Goal: Communication & Community: Participate in discussion

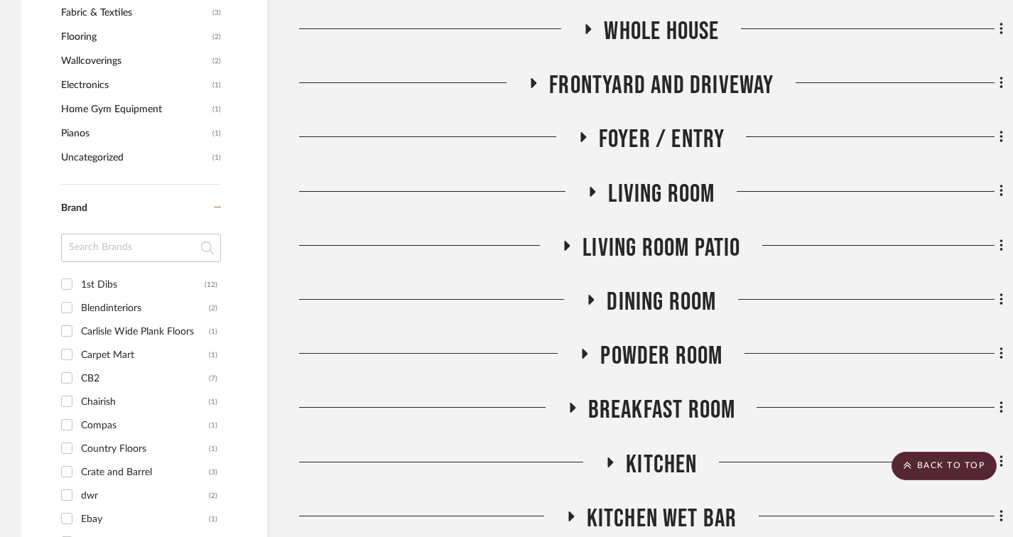
scroll to position [1918, 0]
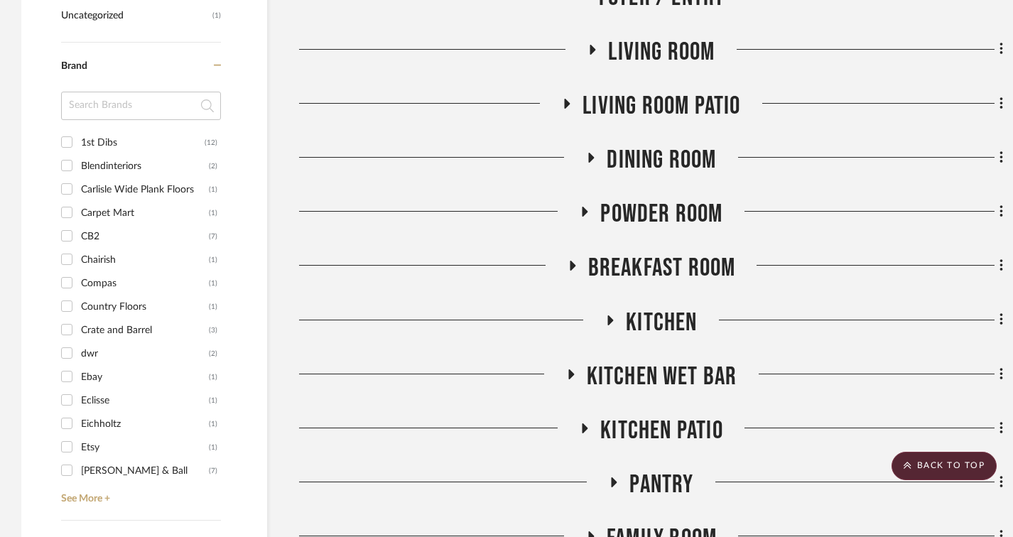
click at [663, 163] on span "Dining Room" at bounding box center [661, 160] width 109 height 31
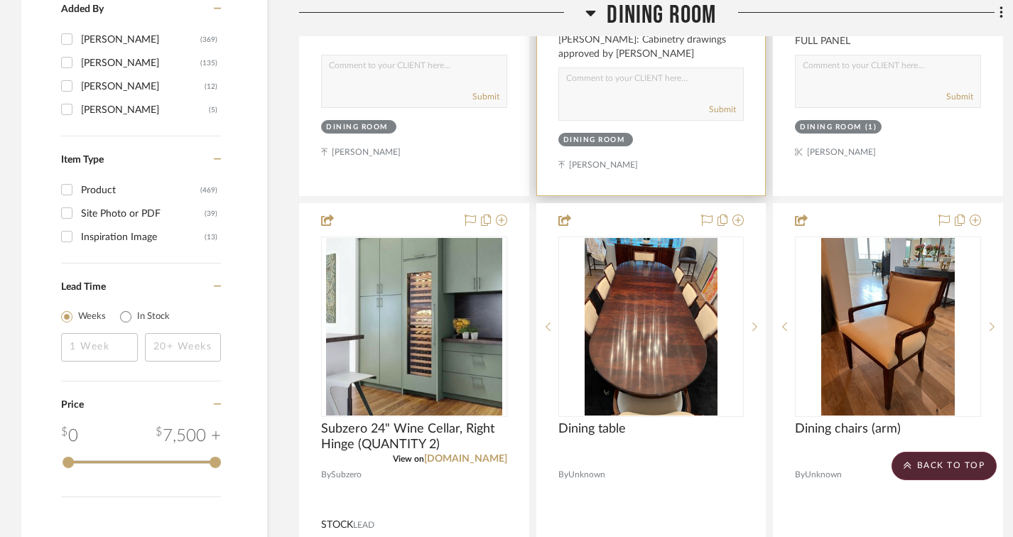
scroll to position [2629, 0]
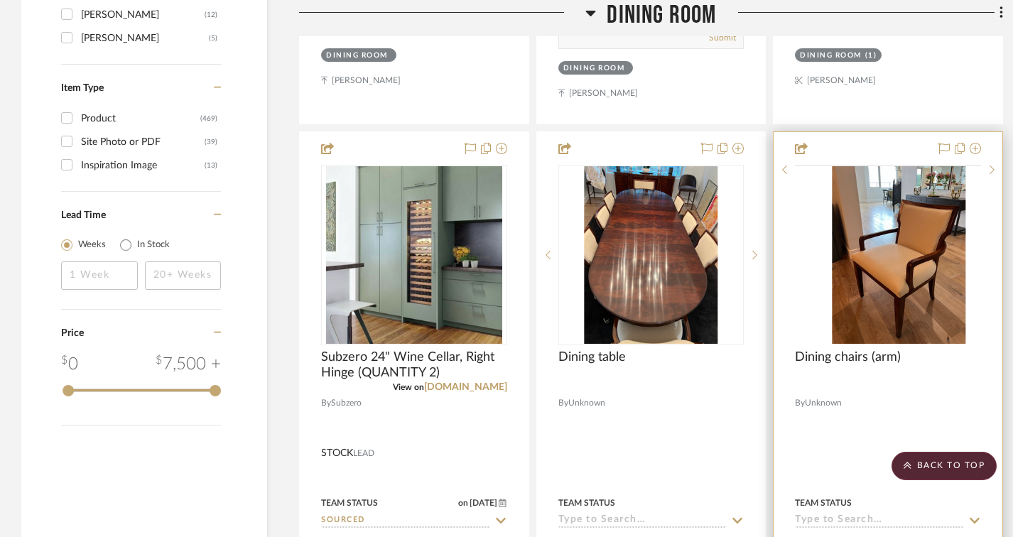
click at [854, 166] on div at bounding box center [888, 165] width 186 height 1
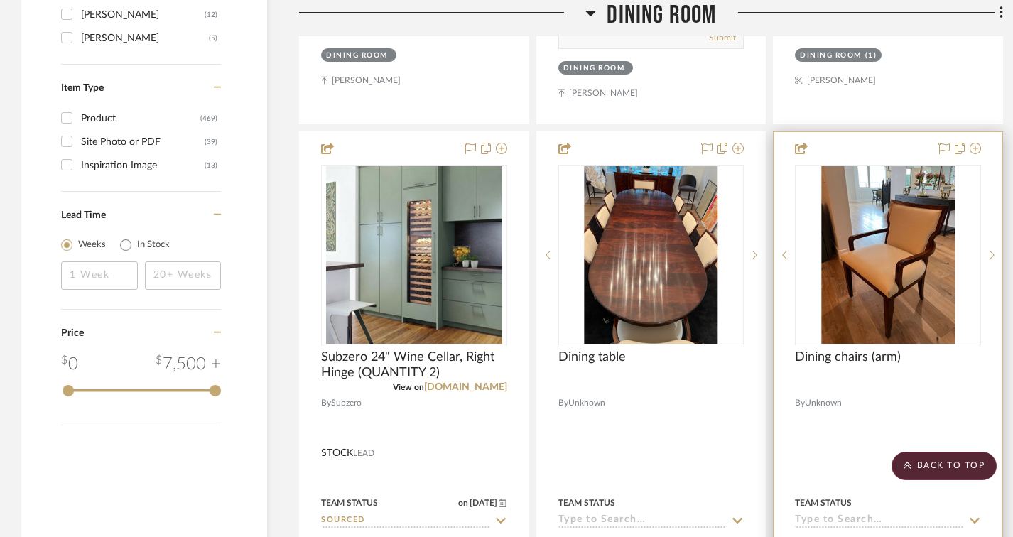
click at [881, 248] on img "0" at bounding box center [888, 255] width 134 height 178
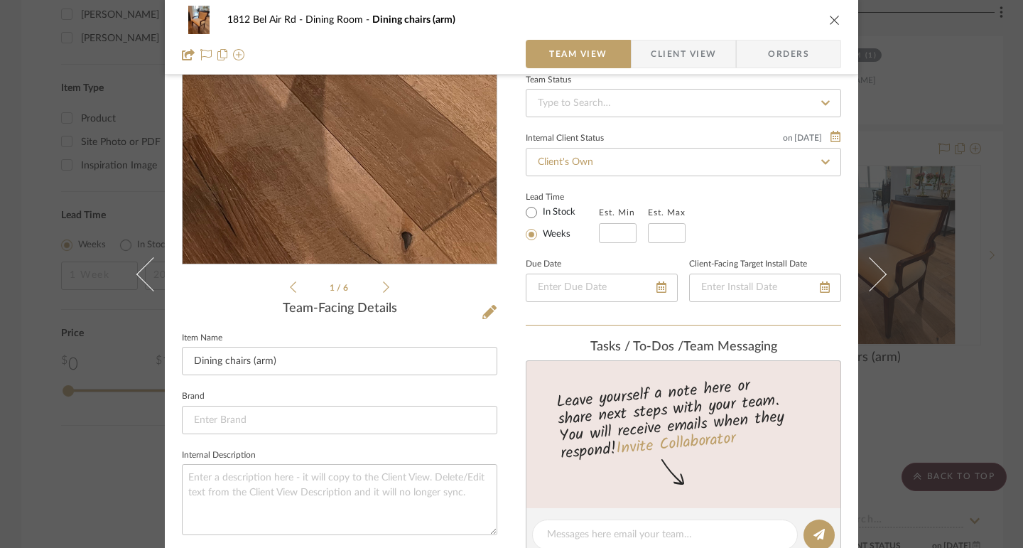
scroll to position [71, 0]
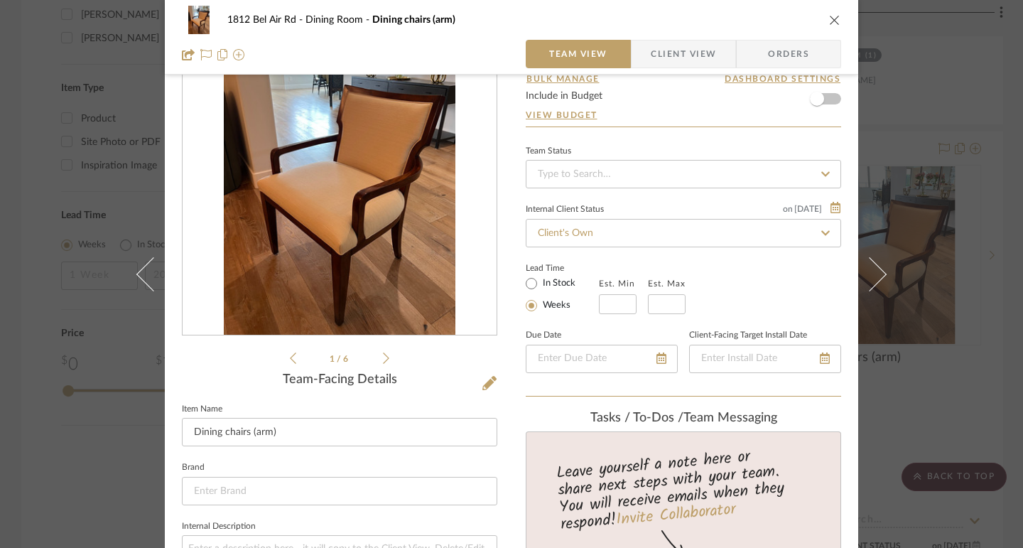
click at [374, 356] on li "1 / 6" at bounding box center [339, 358] width 87 height 17
click at [383, 358] on icon at bounding box center [386, 358] width 6 height 13
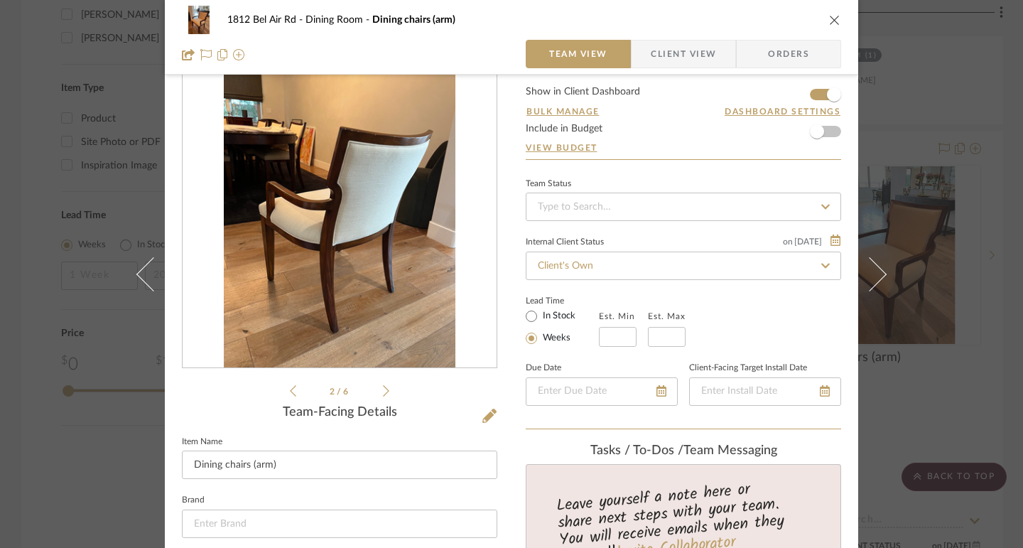
scroll to position [0, 0]
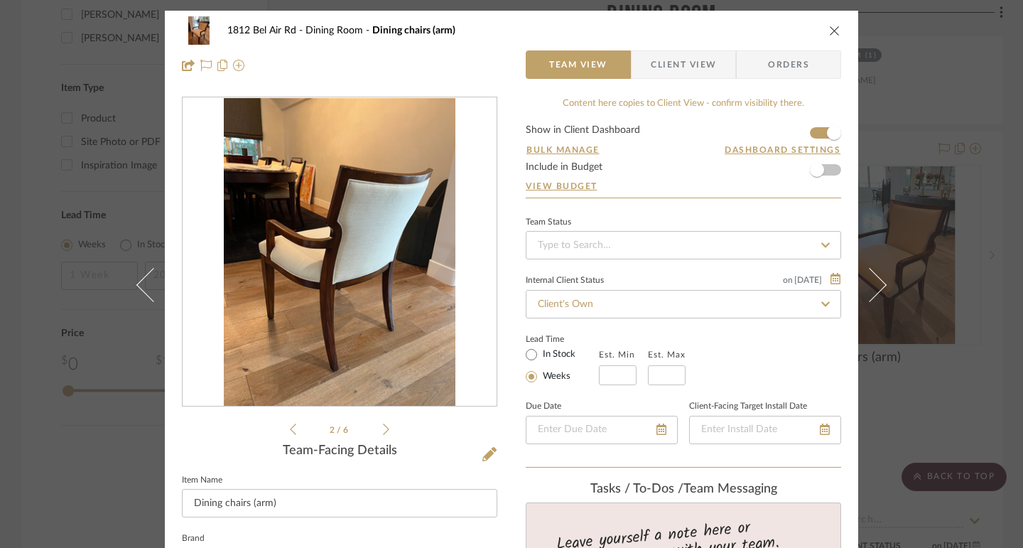
click at [383, 428] on icon at bounding box center [386, 429] width 6 height 13
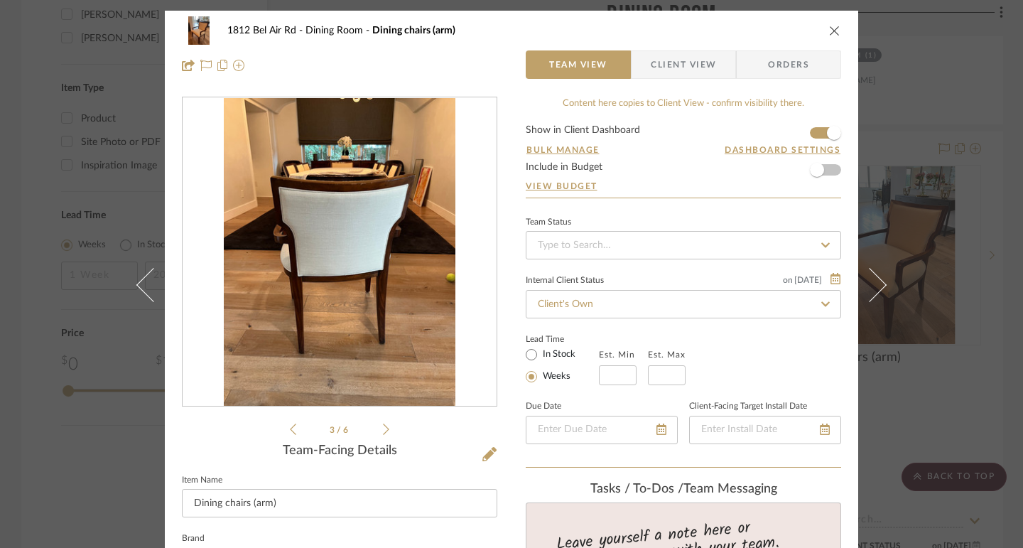
click at [383, 428] on icon at bounding box center [386, 429] width 6 height 13
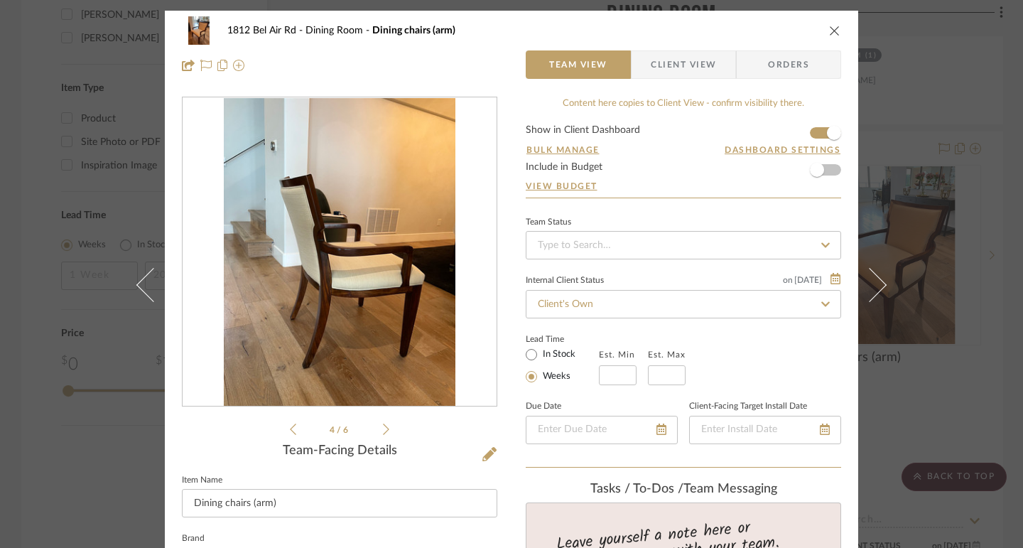
click at [383, 429] on icon at bounding box center [386, 429] width 6 height 13
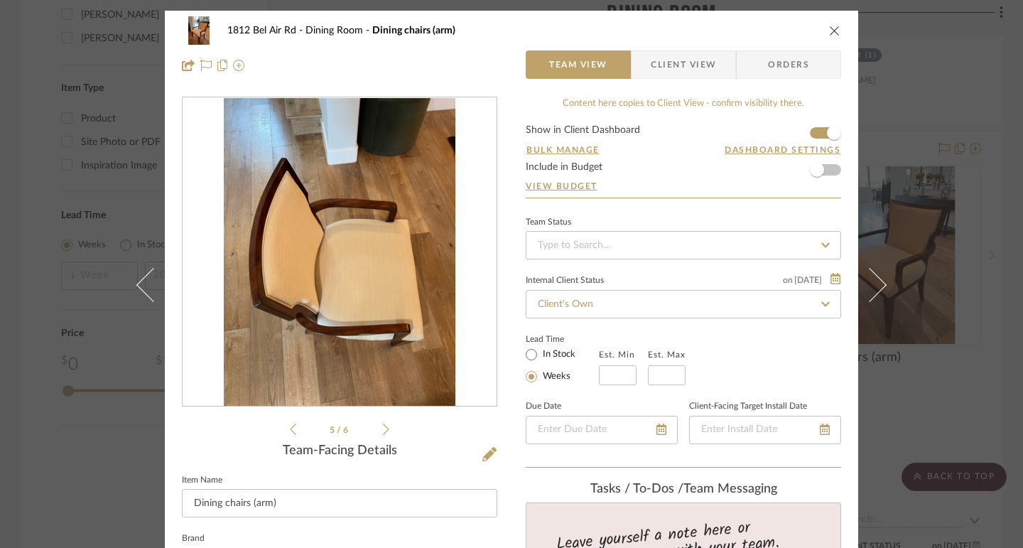
click at [383, 429] on icon at bounding box center [386, 429] width 6 height 13
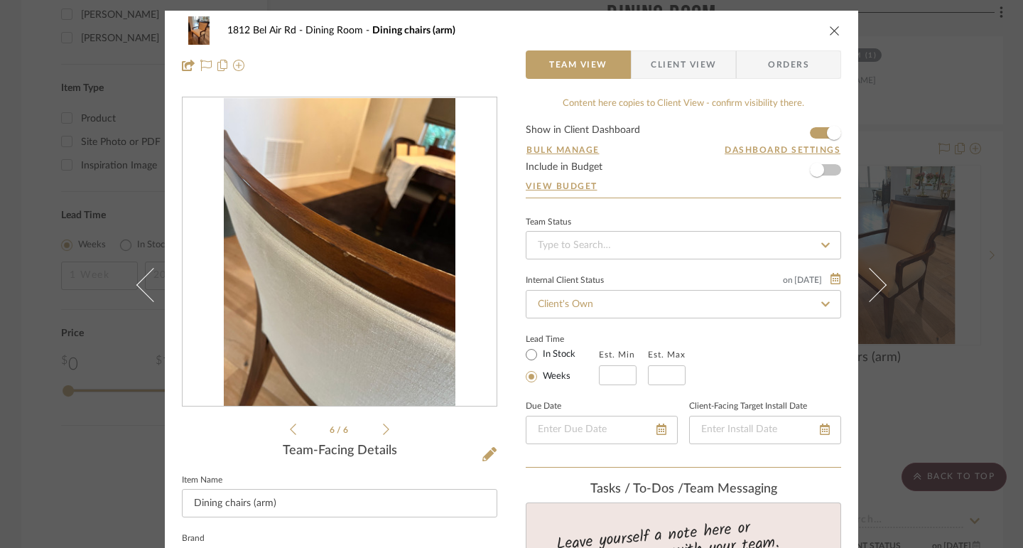
click at [383, 429] on icon at bounding box center [386, 429] width 6 height 13
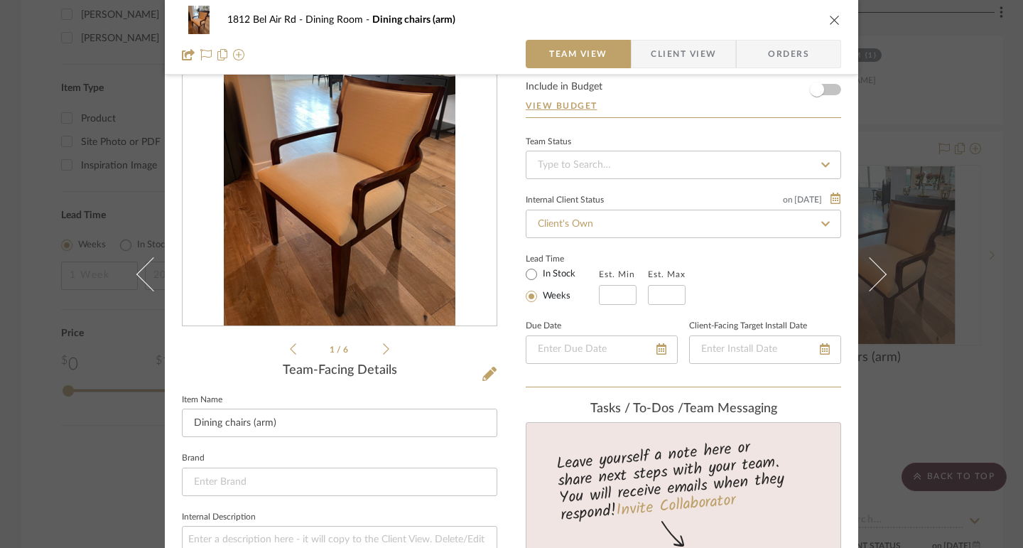
scroll to position [213, 0]
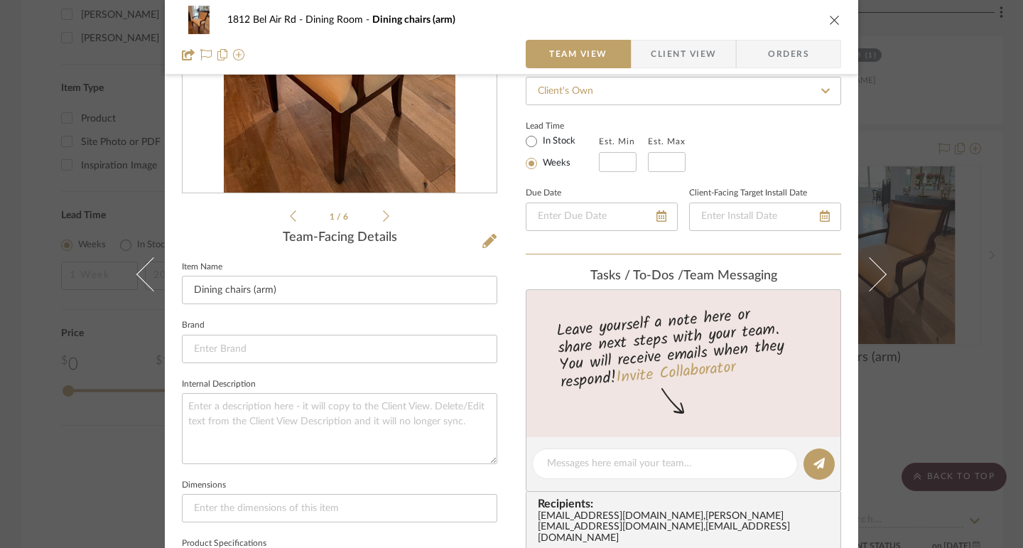
click at [4, 318] on div "1812 Bel Air Rd Dining Room Dining chairs (arm) Team View Client View Orders 1 …" at bounding box center [511, 274] width 1023 height 548
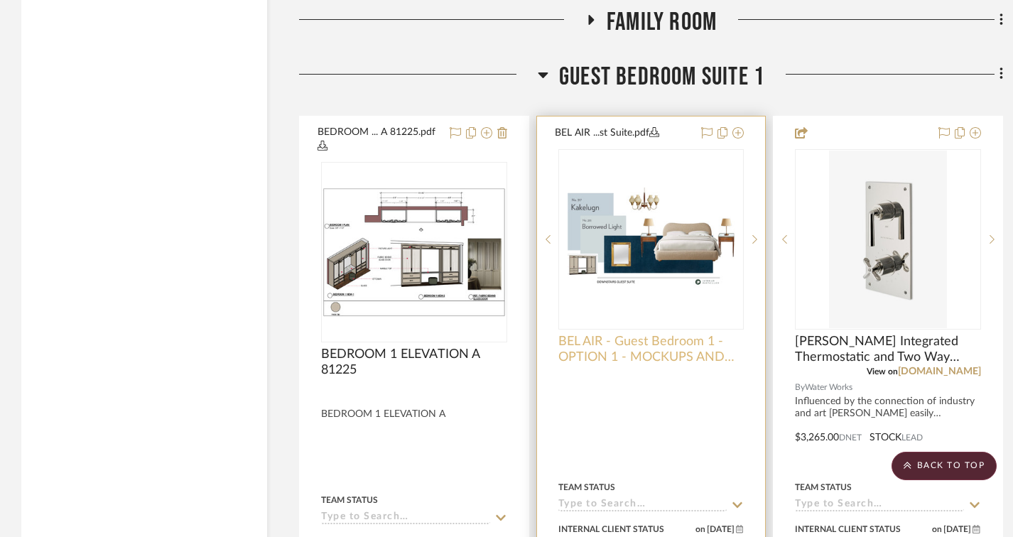
scroll to position [4405, 0]
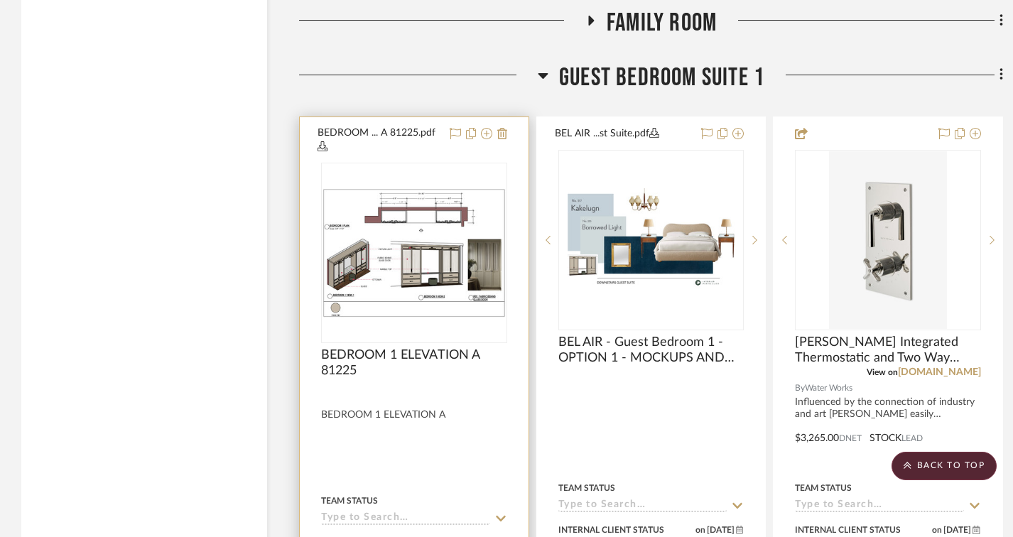
click at [423, 254] on img "0" at bounding box center [414, 252] width 183 height 129
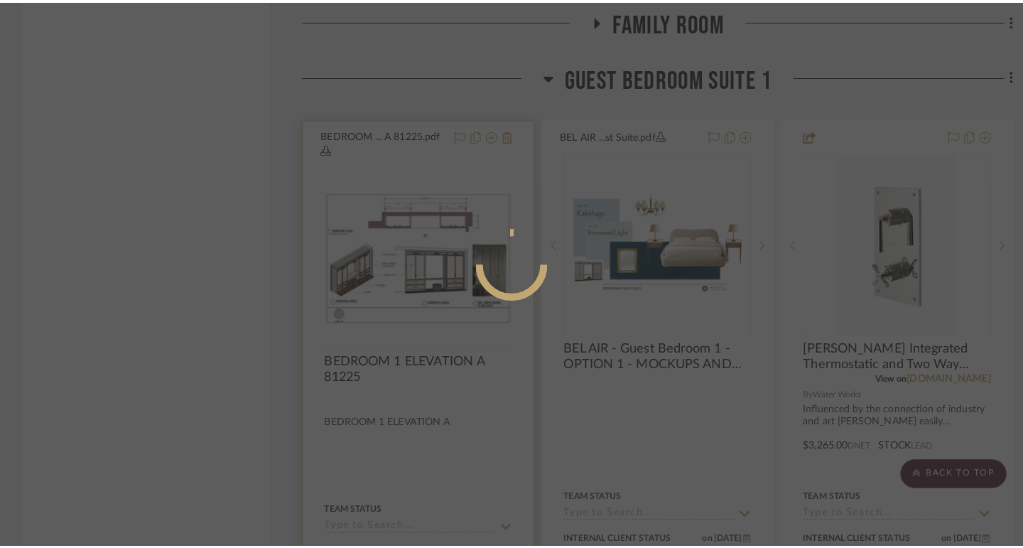
scroll to position [0, 0]
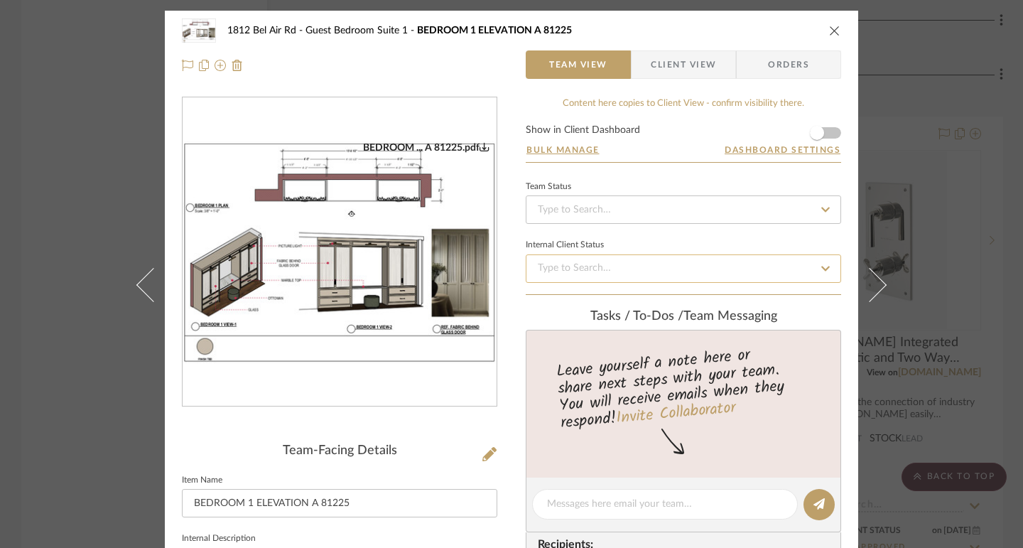
click at [585, 259] on input at bounding box center [683, 268] width 315 height 28
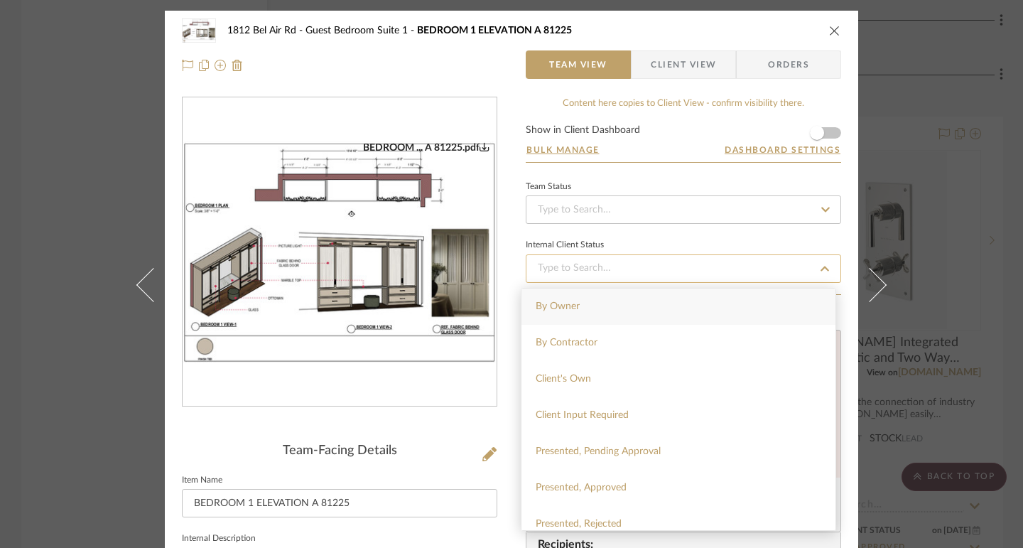
click at [580, 269] on input at bounding box center [683, 268] width 315 height 28
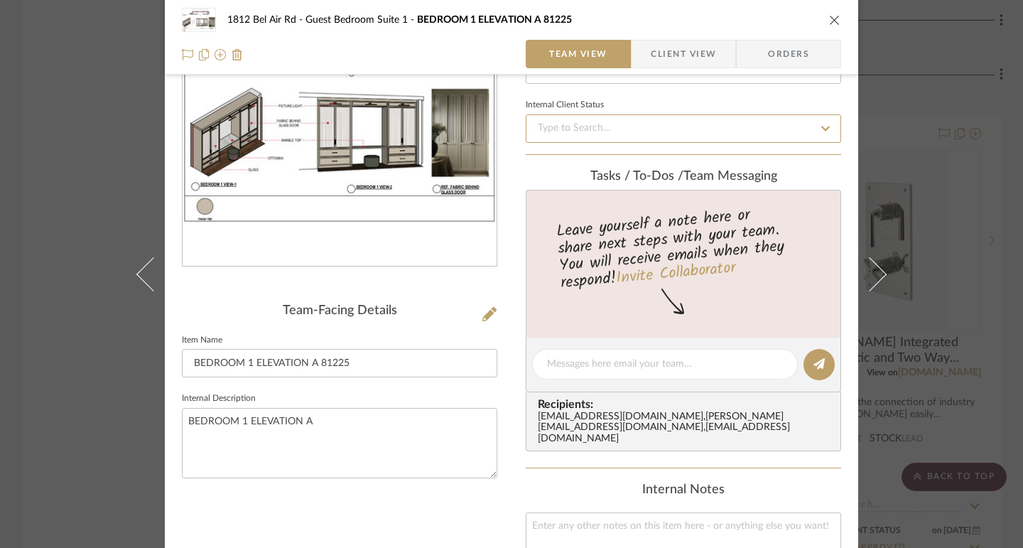
scroll to position [142, 0]
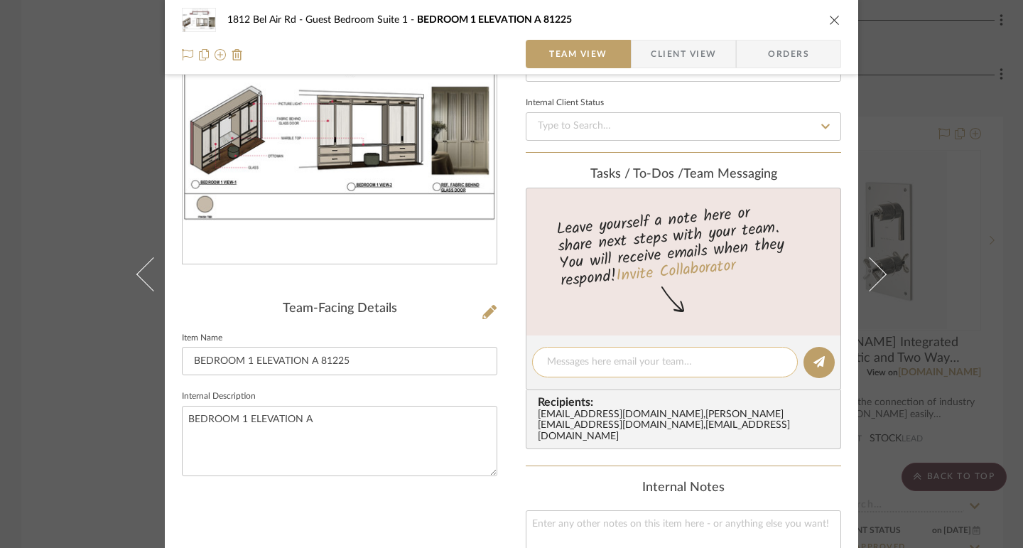
click at [605, 357] on textarea at bounding box center [665, 361] width 236 height 15
click at [547, 363] on textarea "updated Bedroom 1 drawing" at bounding box center [665, 361] width 236 height 15
click at [624, 360] on textarea "Hi [PERSON_NAME] updated Bedroom 1 drawing" at bounding box center [665, 361] width 236 height 15
click at [732, 361] on textarea "Hi [PERSON_NAME] updated the Bedroom 1 drawing" at bounding box center [665, 361] width 236 height 15
drag, startPoint x: 731, startPoint y: 363, endPoint x: 695, endPoint y: 364, distance: 36.2
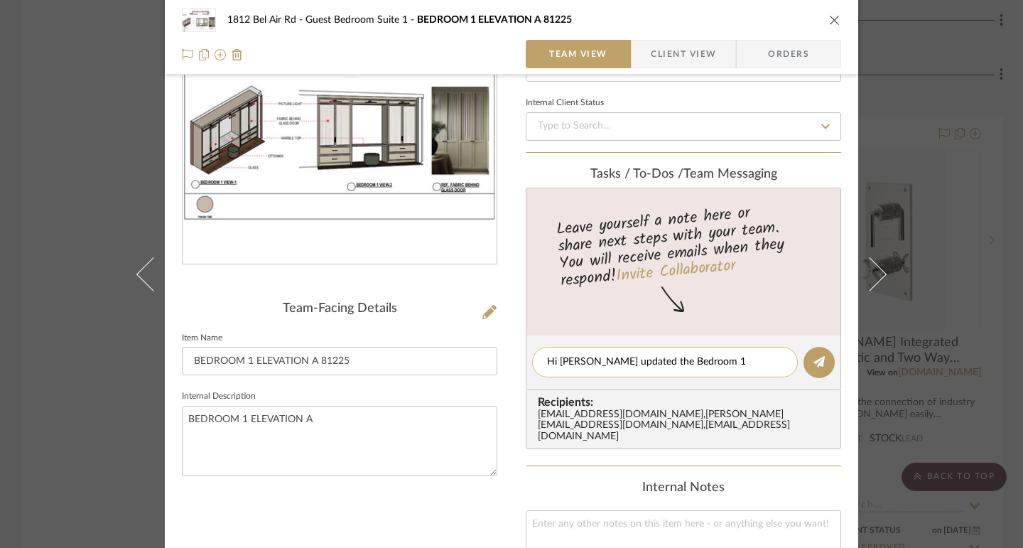
click at [695, 364] on textarea "Hi [PERSON_NAME] updated the Bedroom 1 drawing" at bounding box center [665, 361] width 236 height 15
type textarea "Hi [PERSON_NAME] updated the Bedroom 1 Elevation A"
click at [812, 368] on button at bounding box center [818, 362] width 31 height 31
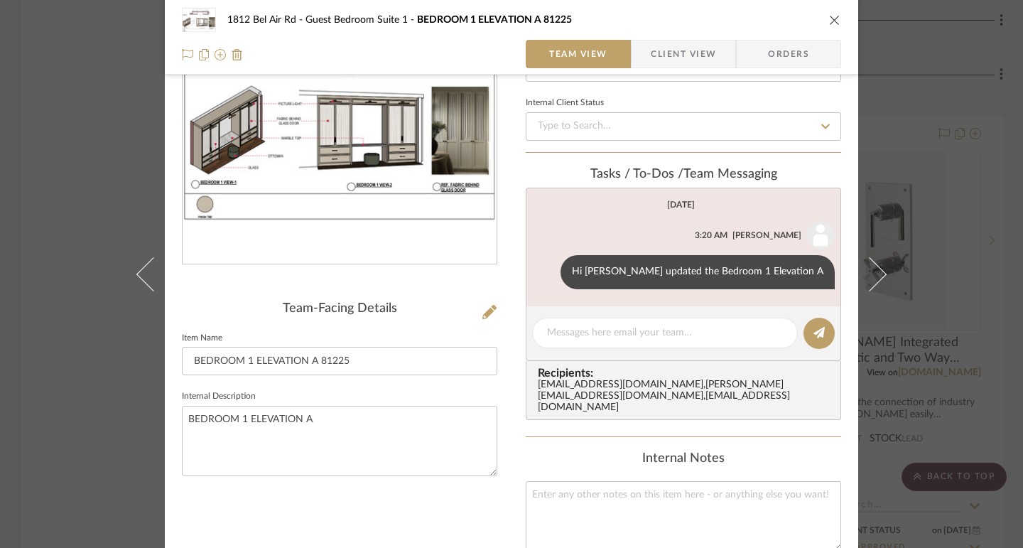
click at [61, 250] on div "[STREET_ADDRESS] Guest Bedroom Suite 1 BEDROOM 1 ELEVATION A 81225 Team View Cl…" at bounding box center [511, 274] width 1023 height 548
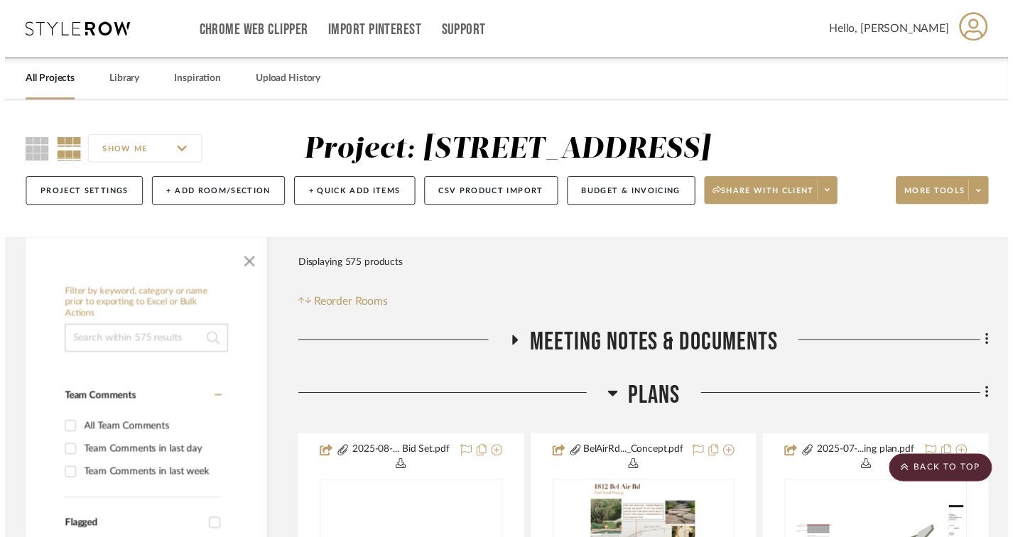
scroll to position [4405, 0]
